Goal: Transaction & Acquisition: Purchase product/service

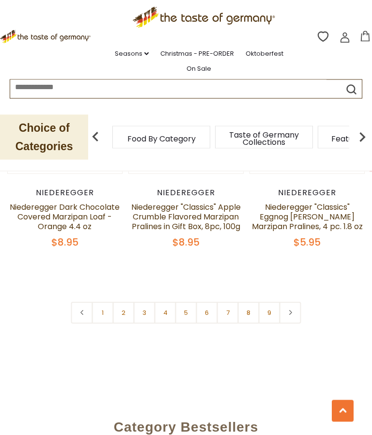
scroll to position [2792, 0]
click at [129, 302] on link "2" at bounding box center [124, 313] width 22 height 22
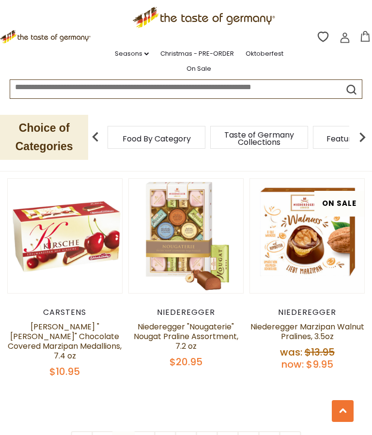
scroll to position [2648, 0]
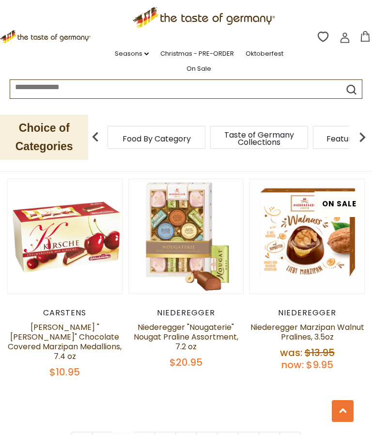
click at [148, 432] on link "3" at bounding box center [145, 443] width 22 height 22
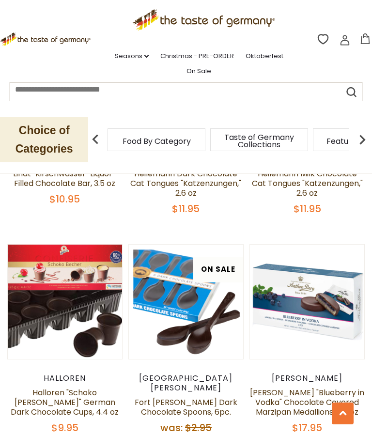
scroll to position [782, 0]
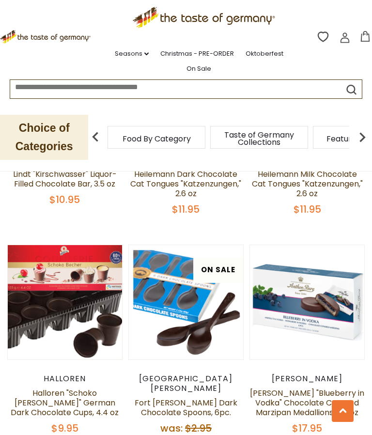
click at [356, 348] on img at bounding box center [307, 302] width 114 height 114
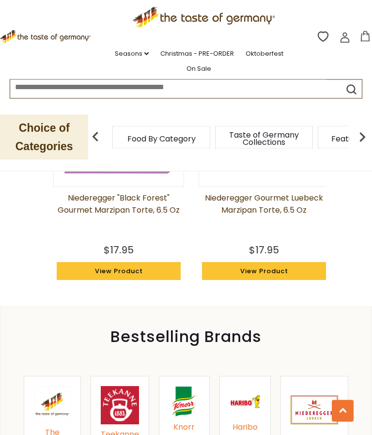
scroll to position [932, 0]
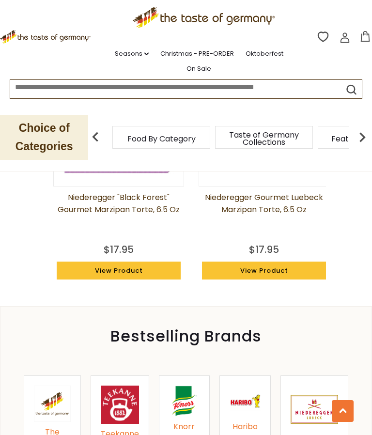
click at [317, 415] on img at bounding box center [314, 409] width 47 height 47
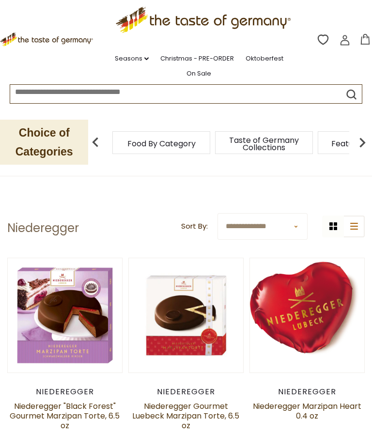
click at [331, 299] on link at bounding box center [307, 316] width 96 height 96
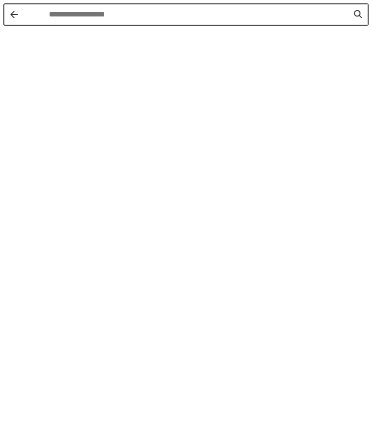
scroll to position [0, 0]
click at [229, 239] on div "Instant Search Results" at bounding box center [186, 238] width 372 height 477
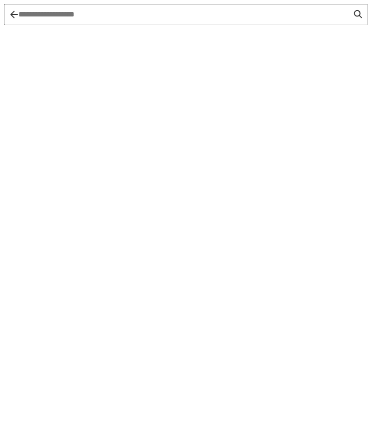
click at [243, 247] on div "Instant Search Results" at bounding box center [186, 238] width 372 height 477
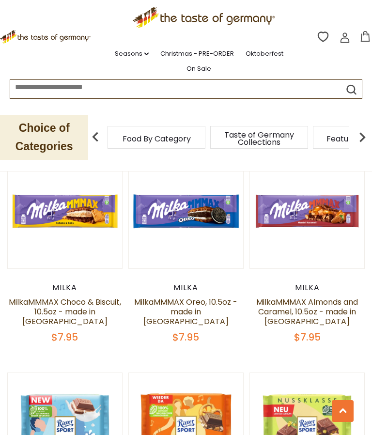
scroll to position [1567, 0]
